Goal: Task Accomplishment & Management: Use online tool/utility

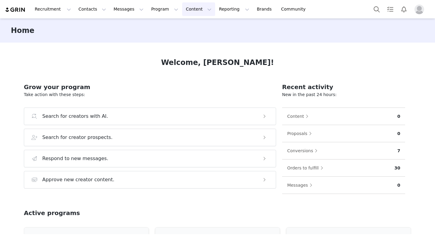
click at [182, 8] on button "Content Content" at bounding box center [198, 9] width 33 height 14
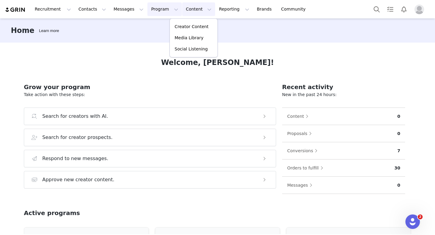
click at [161, 12] on button "Program Program" at bounding box center [165, 9] width 34 height 14
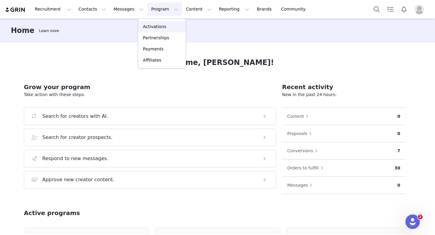
click at [160, 25] on p "Activations" at bounding box center [154, 27] width 23 height 6
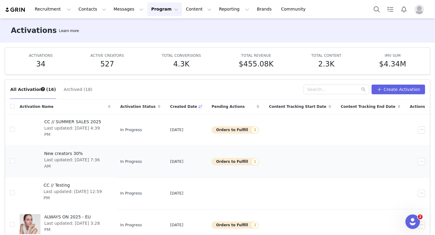
click at [79, 151] on span "New creators 30%" at bounding box center [75, 154] width 63 height 6
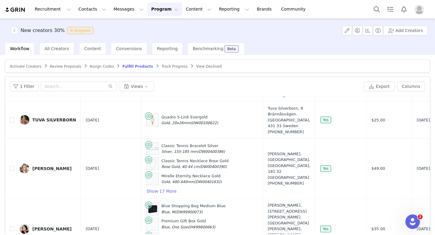
scroll to position [29, 0]
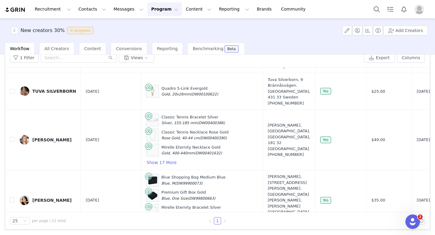
click at [224, 220] on icon "icon: right" at bounding box center [225, 221] width 2 height 3
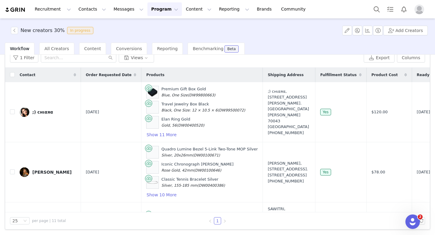
scroll to position [0, 0]
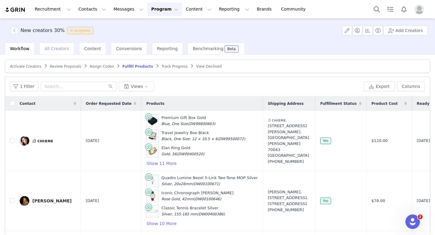
click at [54, 48] on span "All Creators" at bounding box center [56, 48] width 24 height 5
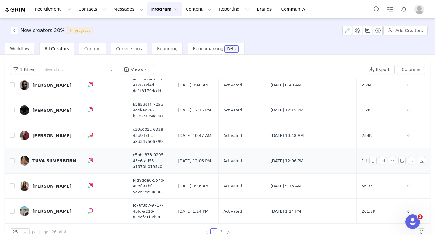
scroll to position [502, 0]
click at [221, 231] on link "2" at bounding box center [221, 232] width 7 height 7
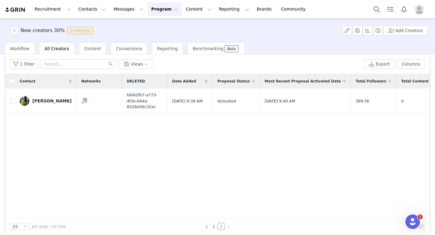
scroll to position [6, 0]
click at [212, 226] on link "1" at bounding box center [214, 226] width 7 height 7
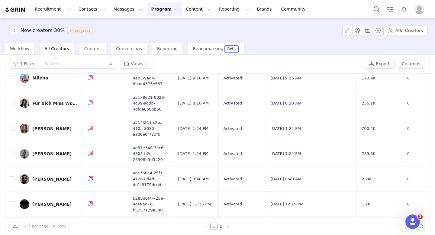
scroll to position [409, 0]
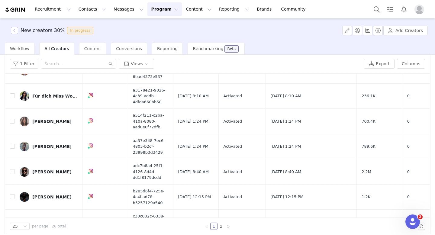
click at [17, 29] on button "button" at bounding box center [14, 30] width 7 height 7
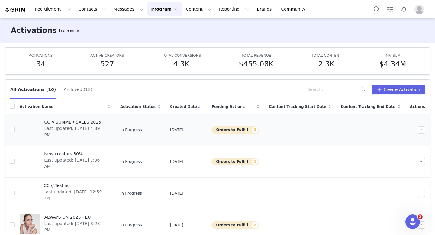
click at [94, 121] on span "CC // SUMMER SALES 2025" at bounding box center [75, 122] width 63 height 6
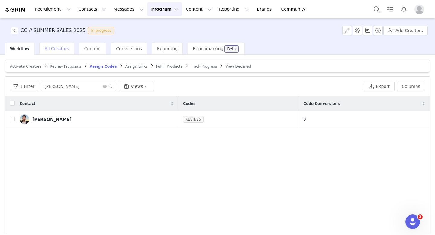
click at [59, 47] on span "All Creators" at bounding box center [56, 48] width 24 height 5
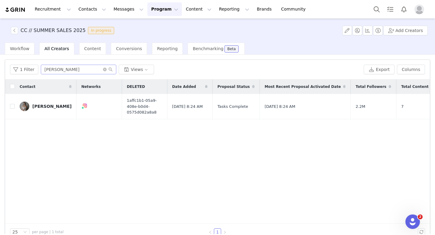
click at [105, 70] on span at bounding box center [108, 69] width 10 height 4
click at [104, 70] on icon "icon: close-circle" at bounding box center [105, 70] width 4 height 4
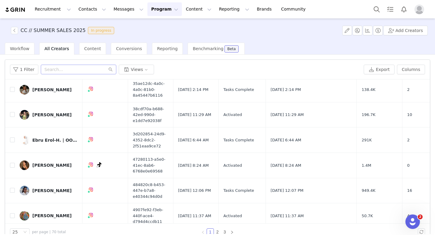
scroll to position [502, 0]
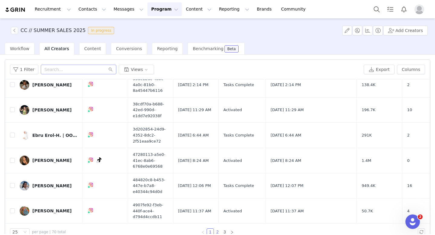
click at [218, 233] on link "2" at bounding box center [217, 232] width 7 height 7
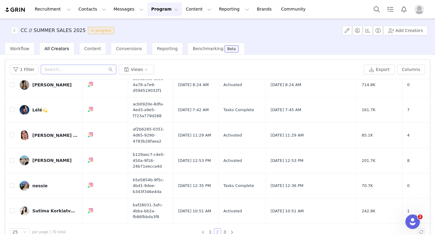
scroll to position [11, 0]
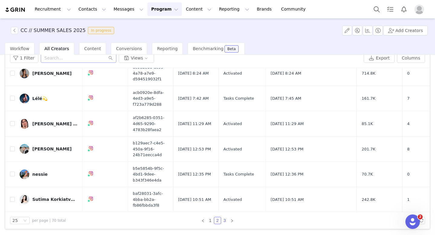
click at [223, 221] on link "3" at bounding box center [225, 220] width 7 height 7
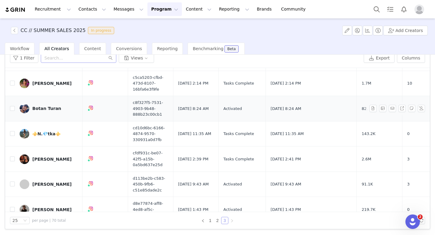
scroll to position [86, 0]
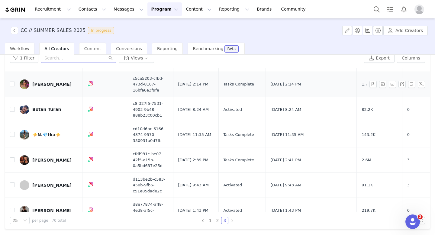
click at [52, 82] on div "[PERSON_NAME]" at bounding box center [51, 84] width 39 height 5
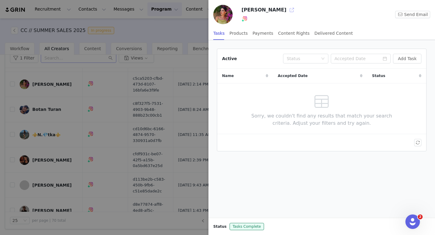
click at [297, 11] on button "button" at bounding box center [292, 10] width 10 height 10
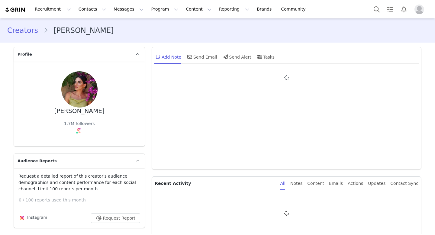
type input "+1 ([GEOGRAPHIC_DATA])"
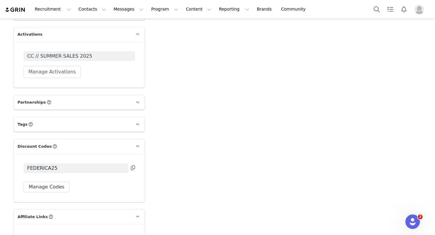
scroll to position [803, 0]
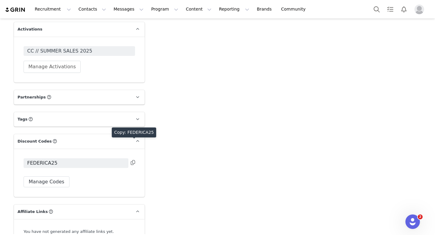
click at [132, 160] on icon at bounding box center [133, 162] width 4 height 5
